Goal: Navigation & Orientation: Understand site structure

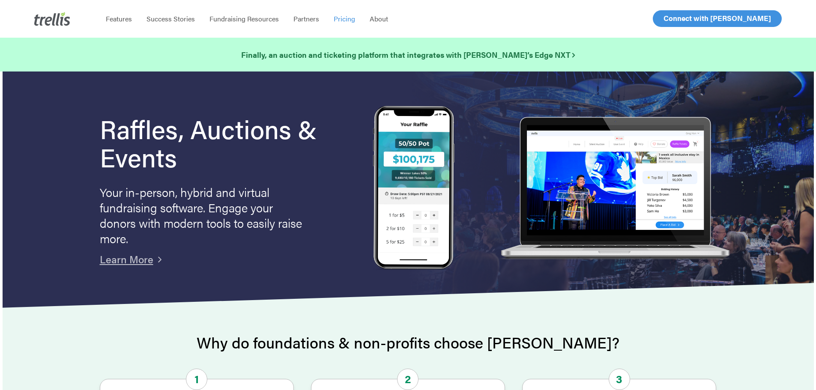
click at [345, 18] on span "Pricing" at bounding box center [344, 19] width 21 height 10
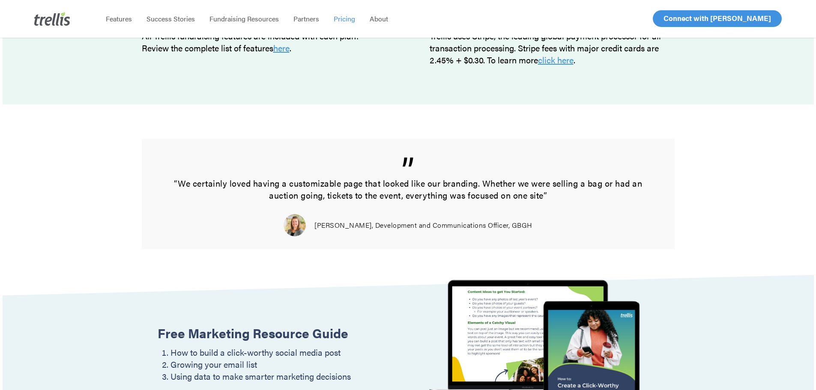
scroll to position [1029, 0]
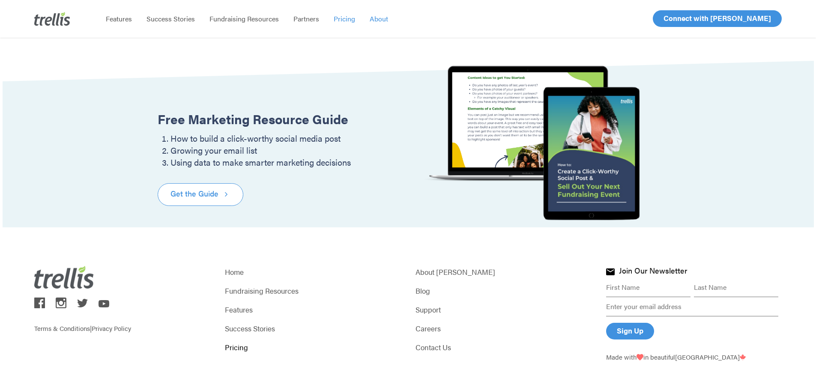
click at [383, 19] on span "About" at bounding box center [379, 19] width 18 height 10
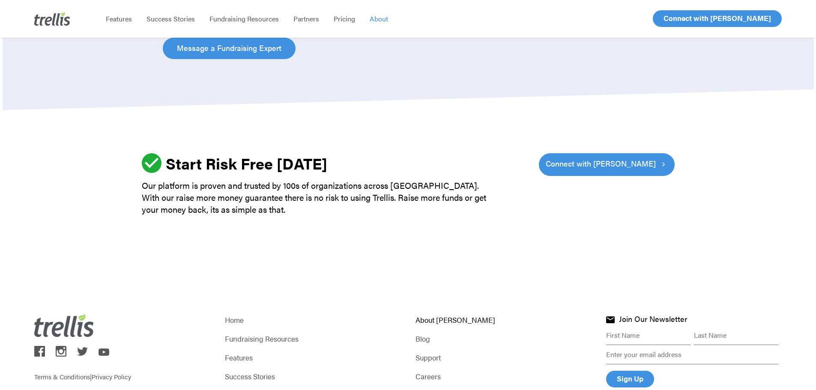
scroll to position [1244, 0]
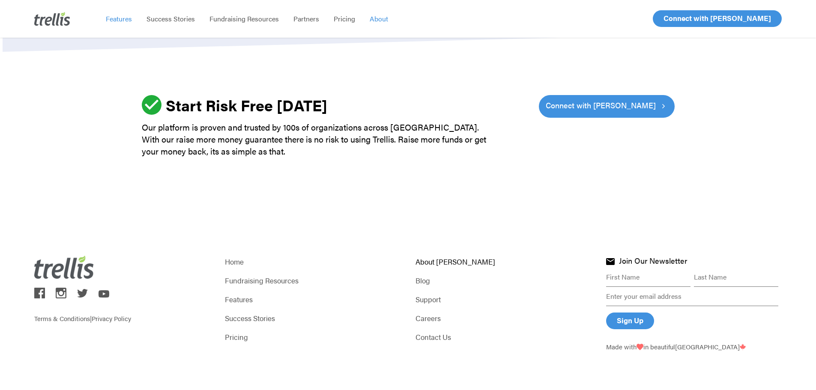
click at [117, 21] on span "Features" at bounding box center [119, 19] width 26 height 10
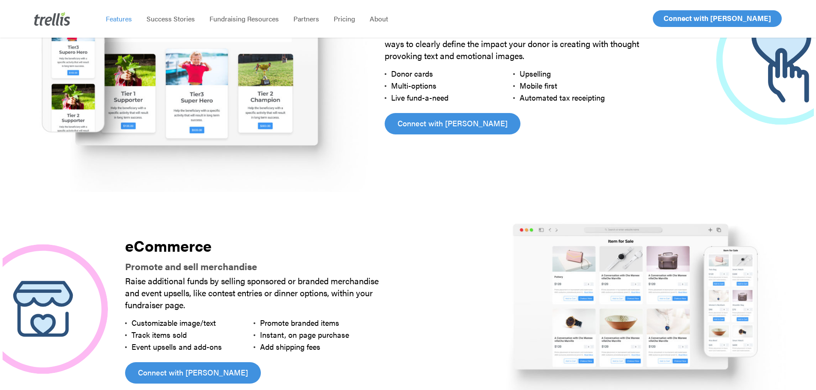
scroll to position [2271, 0]
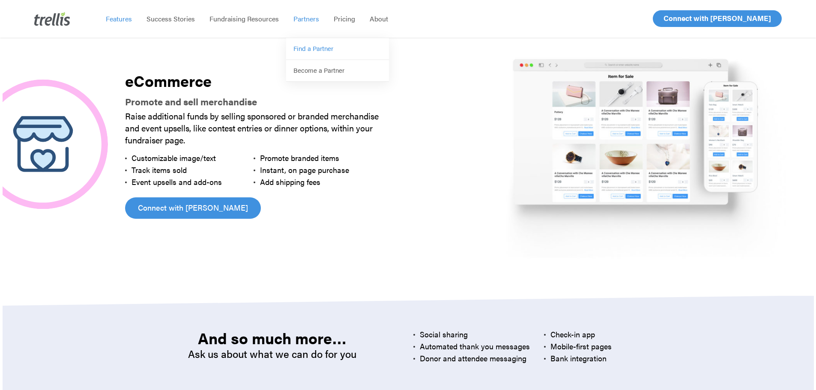
click at [322, 46] on span "Find a Partner" at bounding box center [314, 48] width 40 height 9
